Goal: Check status: Check status

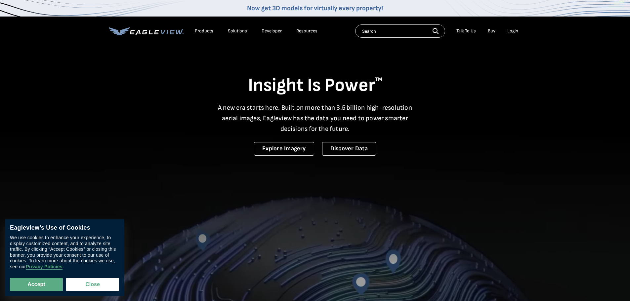
click at [515, 28] on div "Login" at bounding box center [512, 31] width 11 height 6
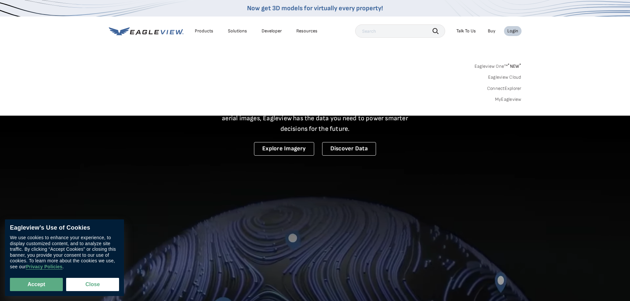
click at [507, 29] on li "Login" at bounding box center [513, 31] width 18 height 10
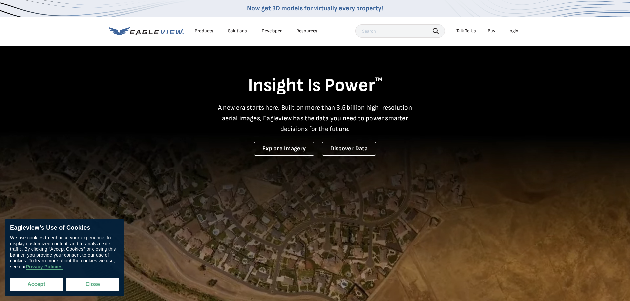
click at [23, 282] on button "Accept" at bounding box center [36, 284] width 53 height 13
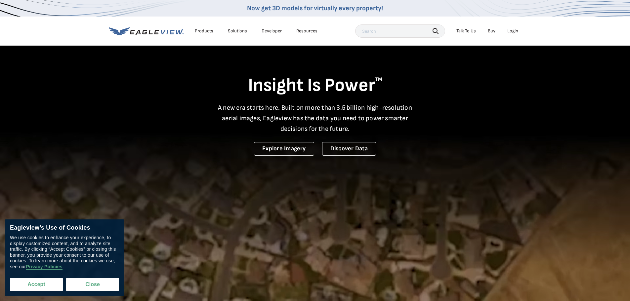
checkbox input "true"
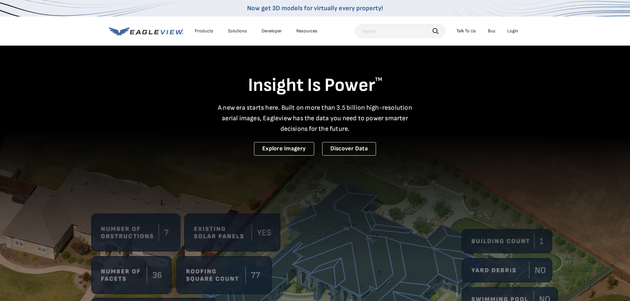
click at [508, 29] on div "Login" at bounding box center [512, 31] width 11 height 6
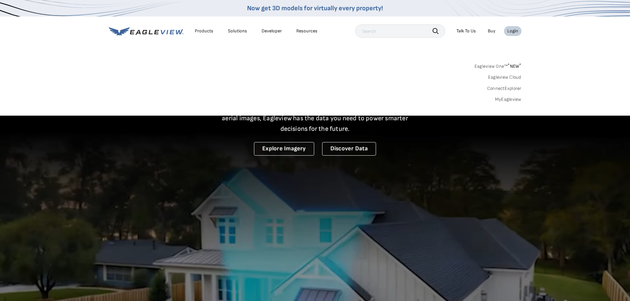
click at [508, 30] on div "Login" at bounding box center [512, 31] width 11 height 6
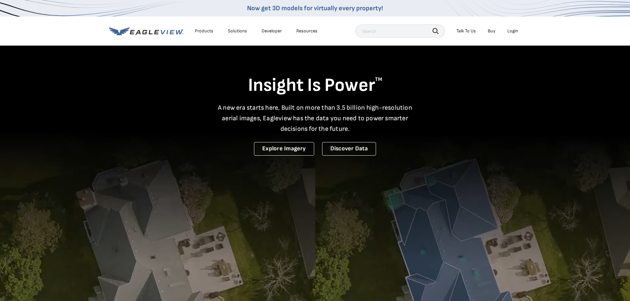
click at [508, 30] on div "Login" at bounding box center [512, 31] width 11 height 6
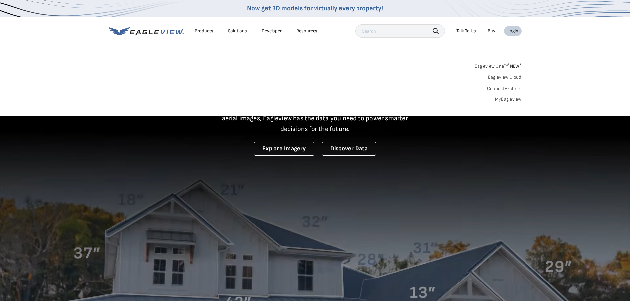
click at [509, 29] on div "Login" at bounding box center [512, 31] width 11 height 6
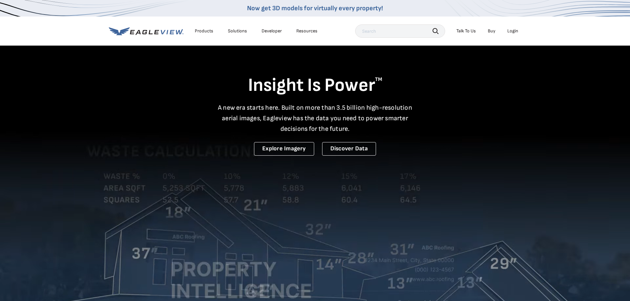
click at [509, 29] on div "Login" at bounding box center [512, 31] width 11 height 6
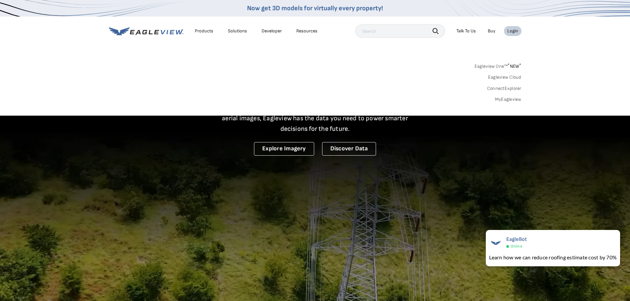
click at [510, 98] on link "MyEagleview" at bounding box center [508, 100] width 26 height 6
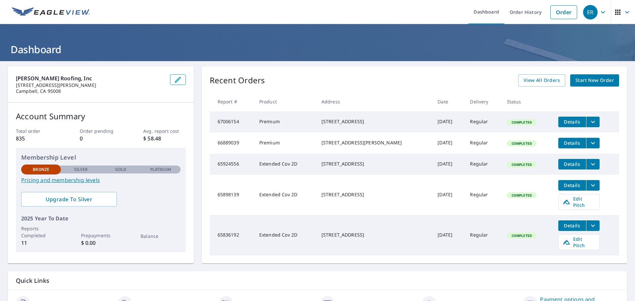
click at [623, 10] on icon "button" at bounding box center [627, 12] width 8 height 8
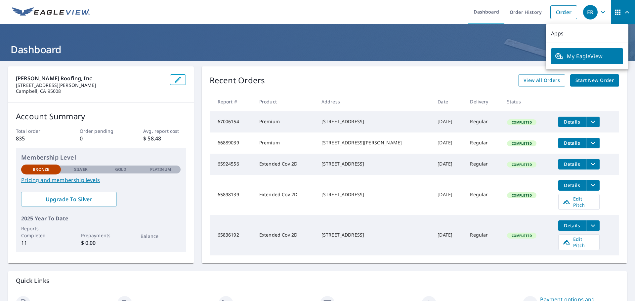
drag, startPoint x: 452, startPoint y: 42, endPoint x: 474, endPoint y: 34, distance: 23.4
click at [454, 41] on header "Dashboard" at bounding box center [317, 42] width 635 height 37
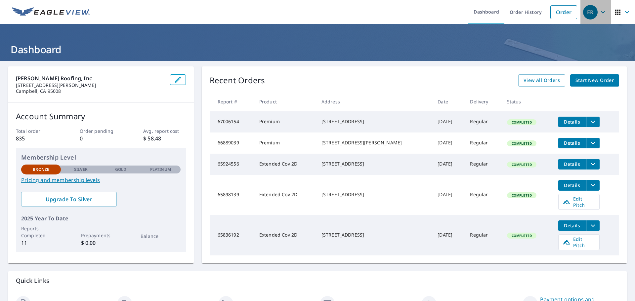
click at [600, 12] on icon "button" at bounding box center [603, 12] width 8 height 8
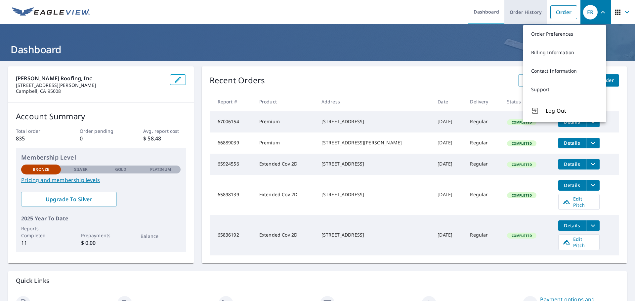
click at [513, 12] on link "Order History" at bounding box center [525, 12] width 43 height 24
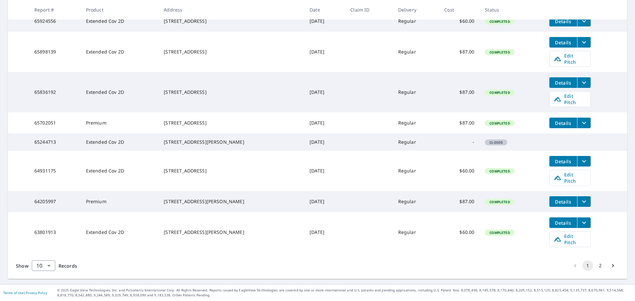
scroll to position [179, 0]
click at [595, 264] on button "2" at bounding box center [600, 265] width 11 height 11
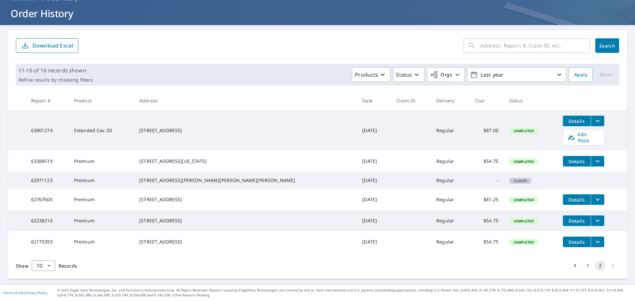
scroll to position [49, 0]
click at [505, 36] on input "text" at bounding box center [535, 45] width 110 height 19
type input "1"
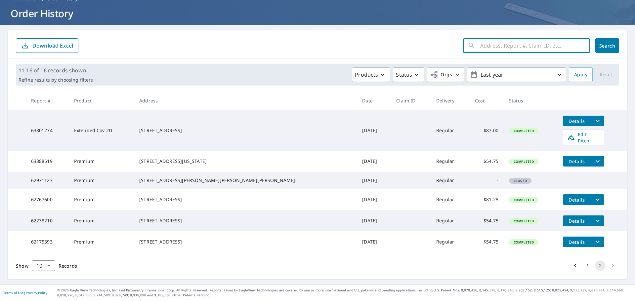
paste input "1748 [GEOGRAPHIC_DATA]"
type input "1748 [GEOGRAPHIC_DATA]"
click at [600, 43] on span "Search" at bounding box center [606, 46] width 13 height 6
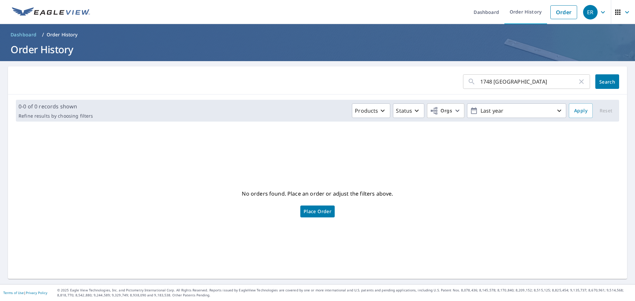
click at [534, 81] on input "1748 [GEOGRAPHIC_DATA]" at bounding box center [528, 81] width 97 height 19
click at [537, 80] on input "1748 [GEOGRAPHIC_DATA]" at bounding box center [528, 81] width 97 height 19
click at [535, 82] on input "1748 [GEOGRAPHIC_DATA]" at bounding box center [528, 81] width 97 height 19
drag, startPoint x: 456, startPoint y: 92, endPoint x: 429, endPoint y: 92, distance: 26.8
click at [429, 92] on div "1748 Laurelwood ​ Search" at bounding box center [317, 80] width 619 height 28
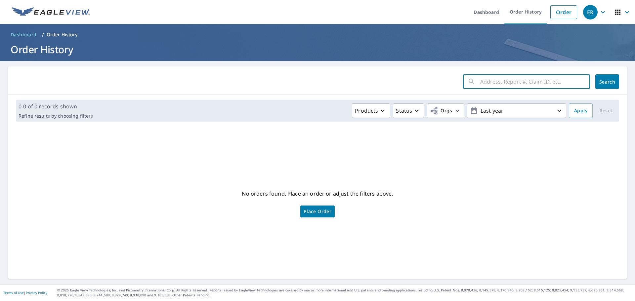
paste input "1748 [GEOGRAPHIC_DATA]"
type input "1748 [GEOGRAPHIC_DATA]"
click at [600, 83] on span "Search" at bounding box center [606, 82] width 13 height 6
click at [520, 81] on input "1748 [GEOGRAPHIC_DATA]" at bounding box center [528, 81] width 97 height 19
drag, startPoint x: 521, startPoint y: 82, endPoint x: 471, endPoint y: 81, distance: 49.9
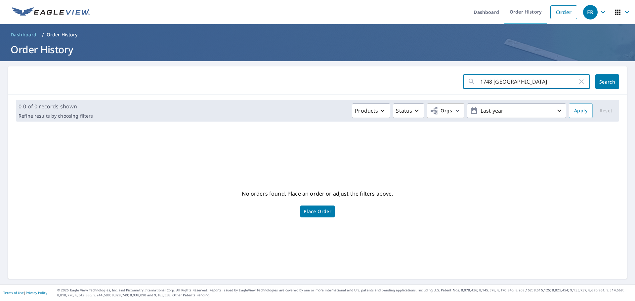
click at [471, 81] on div "1748 Laurelwood ​" at bounding box center [526, 81] width 127 height 15
type input "4"
type input "44708983"
click at [607, 74] on button "Search" at bounding box center [607, 81] width 24 height 15
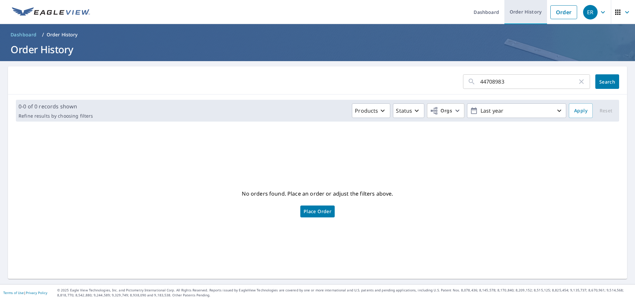
click at [512, 13] on link "Order History" at bounding box center [525, 12] width 43 height 24
click at [525, 9] on link "Order History" at bounding box center [525, 12] width 43 height 24
click at [518, 9] on link "Order History" at bounding box center [525, 12] width 43 height 24
click at [479, 10] on link "Dashboard" at bounding box center [486, 12] width 36 height 24
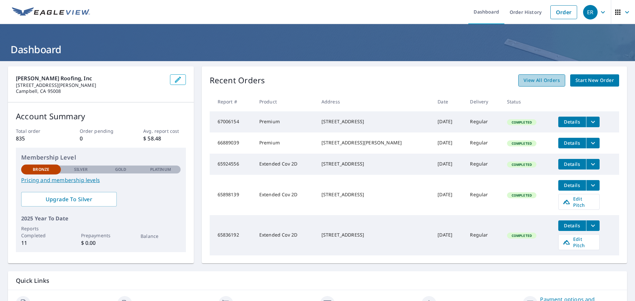
click at [544, 80] on span "View All Orders" at bounding box center [541, 80] width 36 height 8
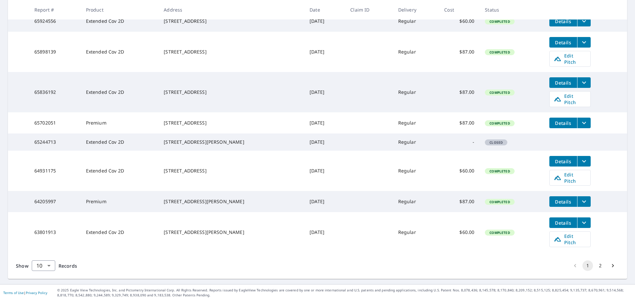
scroll to position [179, 0]
click at [609, 264] on icon "Go to next page" at bounding box center [612, 265] width 7 height 7
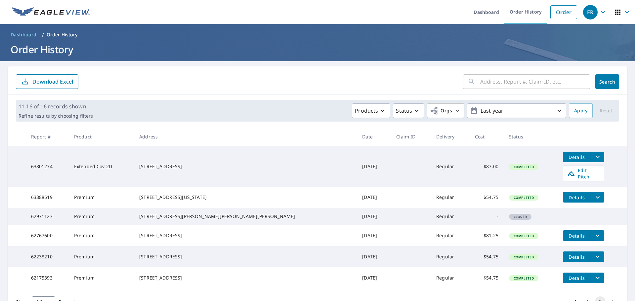
scroll to position [49, 0]
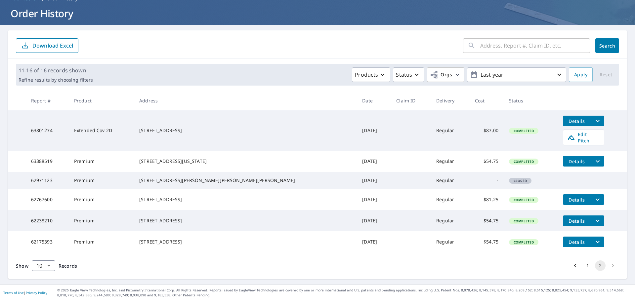
click at [606, 265] on li "pagination navigation" at bounding box center [612, 265] width 13 height 11
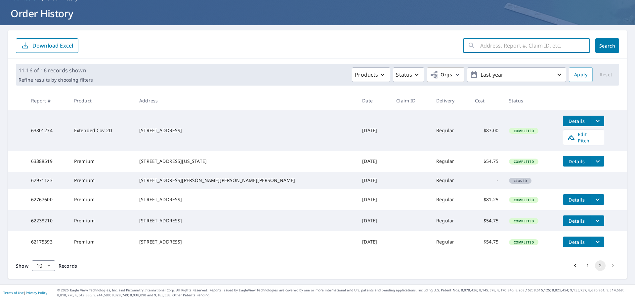
click at [506, 36] on input "text" at bounding box center [535, 45] width 110 height 19
type input "44708983"
click button "Search" at bounding box center [607, 45] width 24 height 15
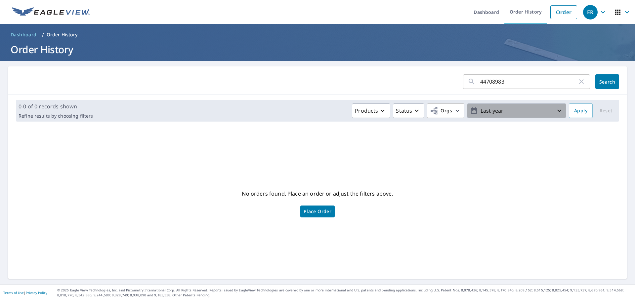
click at [524, 110] on p "Last year" at bounding box center [516, 111] width 77 height 12
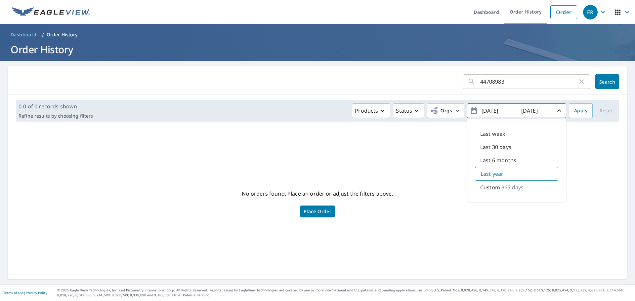
click at [405, 161] on div "No orders found. Place an order or adjust the filters above. Place Order" at bounding box center [317, 202] width 608 height 141
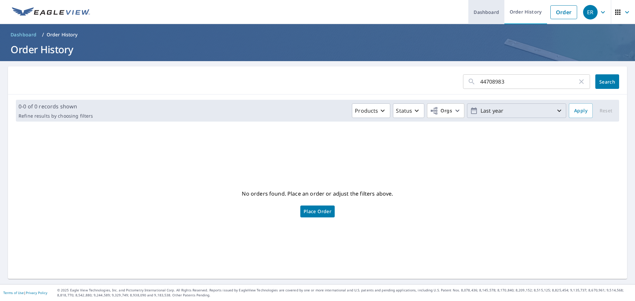
click at [479, 17] on link "Dashboard" at bounding box center [486, 12] width 36 height 24
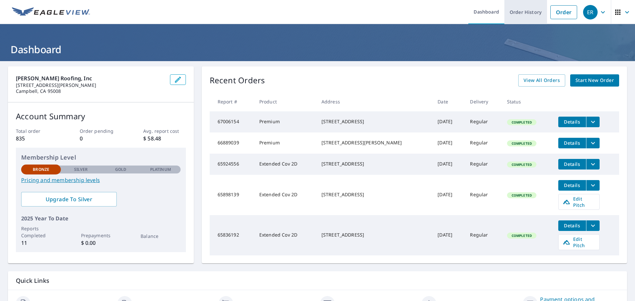
click at [519, 15] on link "Order History" at bounding box center [525, 12] width 43 height 24
